Goal: Book appointment/travel/reservation

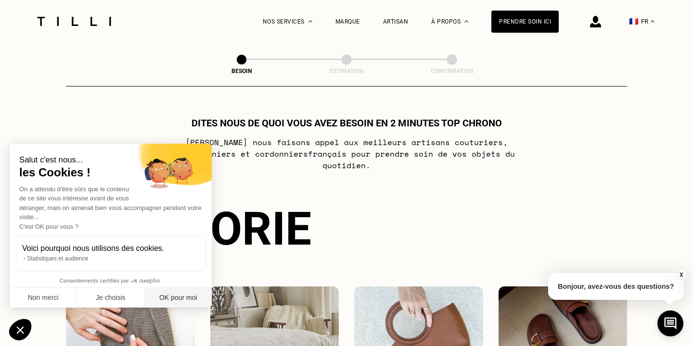
click at [168, 293] on button "OK pour moi" at bounding box center [177, 298] width 67 height 20
checkbox input "true"
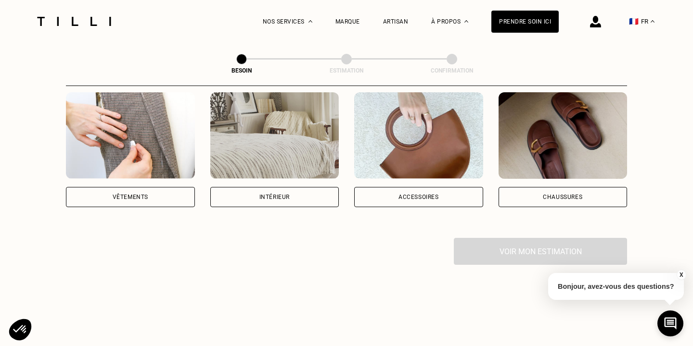
scroll to position [199, 0]
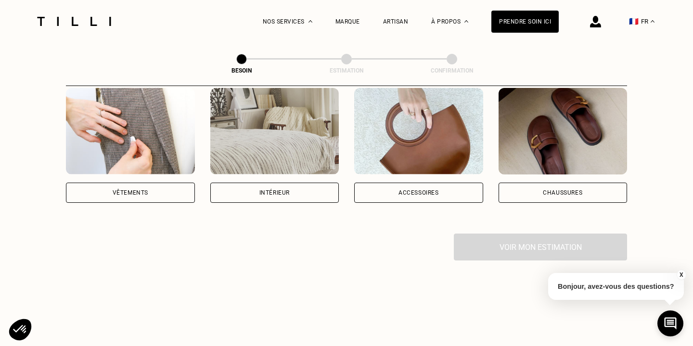
click at [162, 183] on div "Vêtements" at bounding box center [130, 193] width 129 height 20
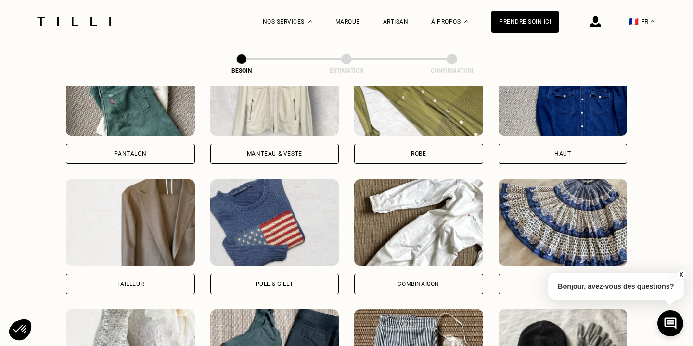
scroll to position [506, 0]
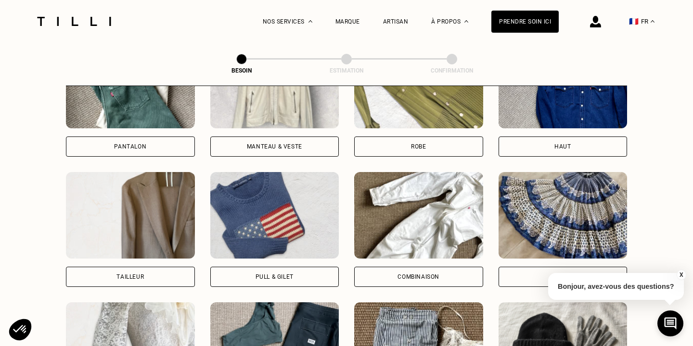
click at [250, 267] on div "Pull & gilet" at bounding box center [274, 277] width 129 height 20
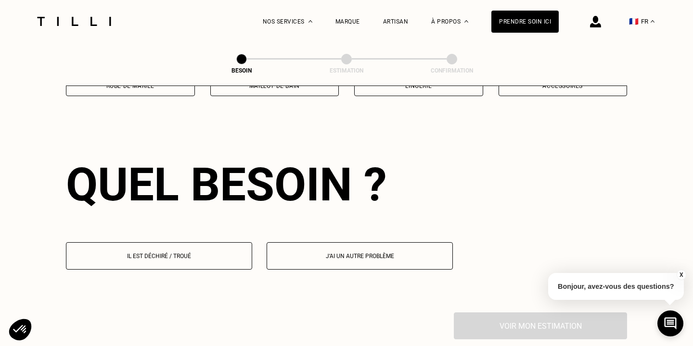
scroll to position [835, 0]
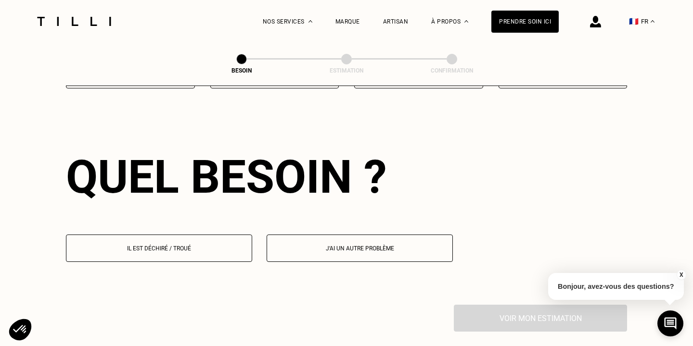
click at [211, 244] on button "Il est déchiré / troué" at bounding box center [159, 248] width 186 height 27
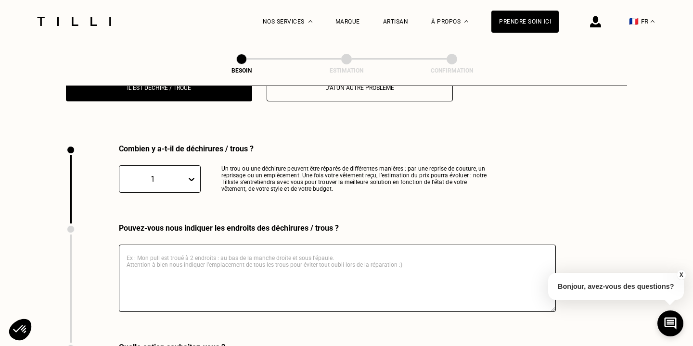
scroll to position [1021, 0]
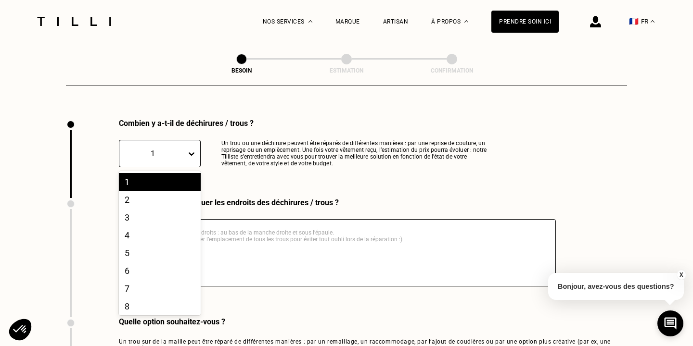
click at [191, 149] on icon at bounding box center [192, 154] width 10 height 10
click at [177, 191] on div "2" at bounding box center [160, 200] width 82 height 18
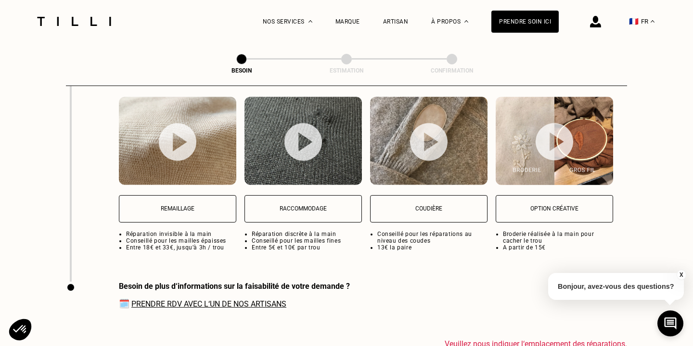
scroll to position [1293, 0]
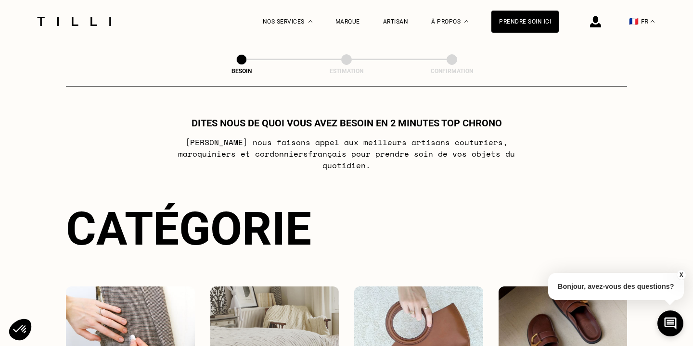
select select "FR"
